Goal: Task Accomplishment & Management: Use online tool/utility

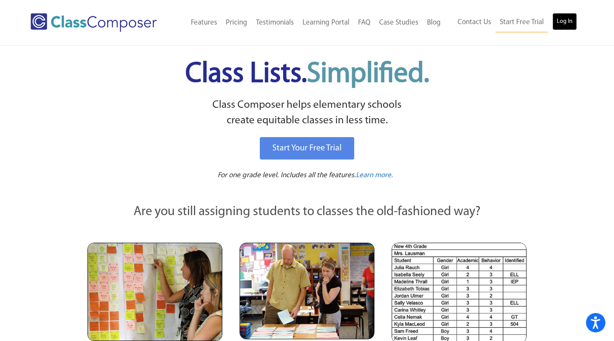
click at [569, 20] on link "Log In" at bounding box center [565, 21] width 25 height 17
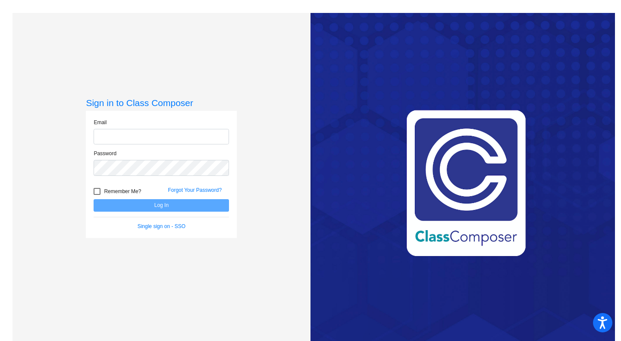
type input "[EMAIL_ADDRESS][DOMAIN_NAME]"
click at [137, 203] on button "Log In" at bounding box center [161, 205] width 135 height 13
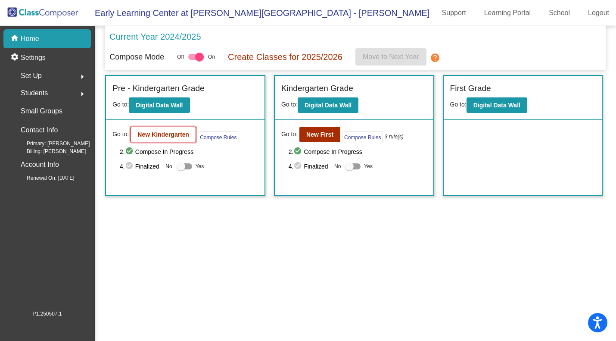
click at [174, 135] on b "New Kindergarten" at bounding box center [164, 134] width 52 height 7
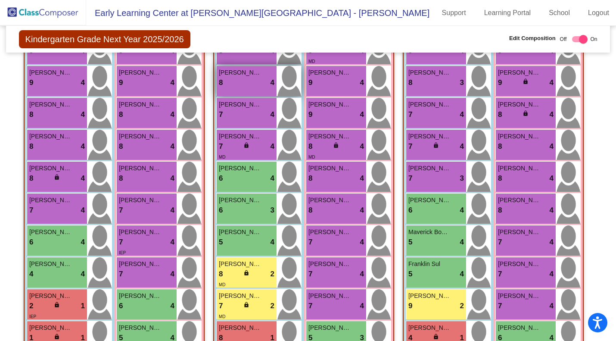
scroll to position [856, 0]
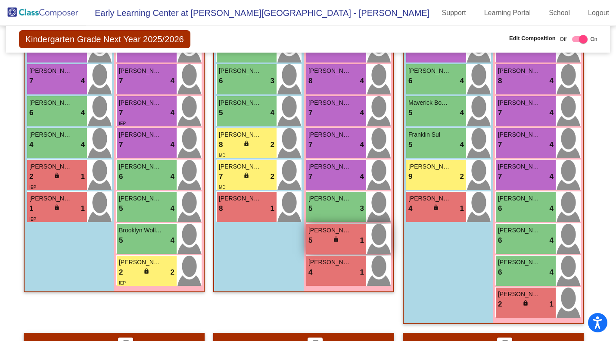
click at [318, 240] on div "5 lock do_not_disturb_alt 1" at bounding box center [337, 240] width 56 height 11
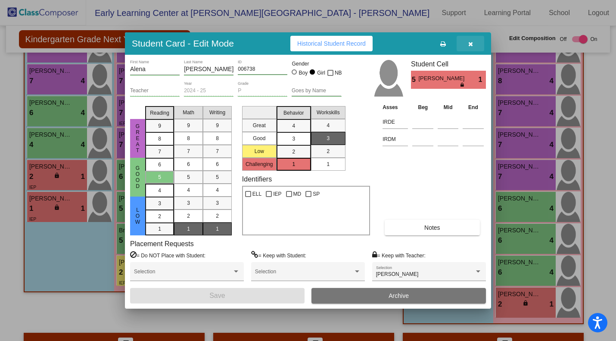
click at [476, 41] on button "button" at bounding box center [471, 44] width 28 height 16
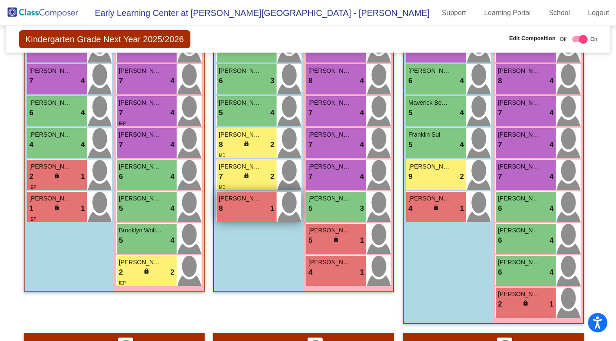
click at [244, 204] on div "8 lock do_not_disturb_alt 1" at bounding box center [247, 208] width 56 height 11
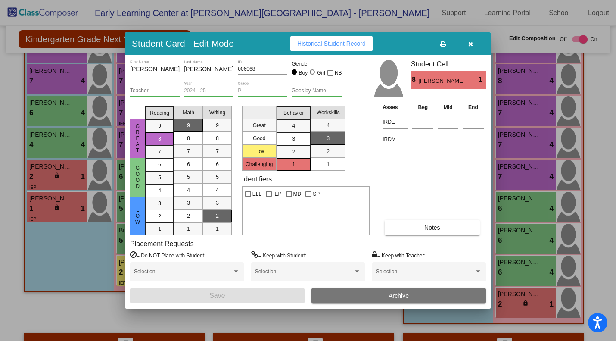
click at [475, 42] on button "button" at bounding box center [471, 44] width 28 height 16
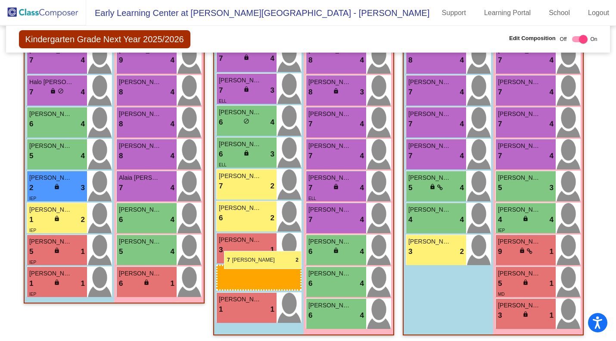
scroll to position [1317, 0]
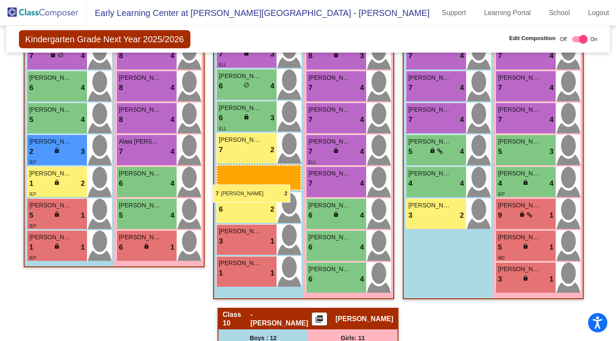
drag, startPoint x: 228, startPoint y: 262, endPoint x: 213, endPoint y: 181, distance: 82.9
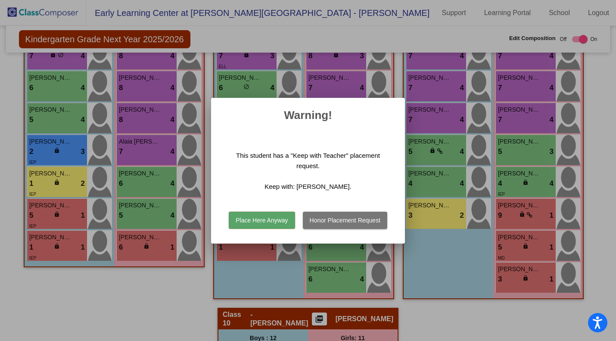
click at [247, 221] on button "Place Here Anyway" at bounding box center [262, 220] width 66 height 17
